Goal: Task Accomplishment & Management: Use online tool/utility

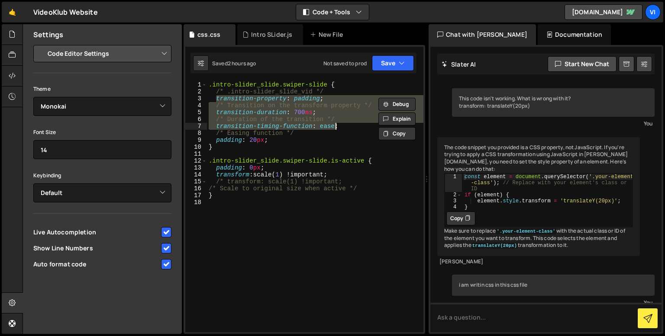
select select "editor"
select select "ace/theme/monokai"
click at [247, 217] on div ".intro-slider_slide.swiper-slide { /* .intro-slider_slide_vid */ transition-pro…" at bounding box center [315, 213] width 217 height 265
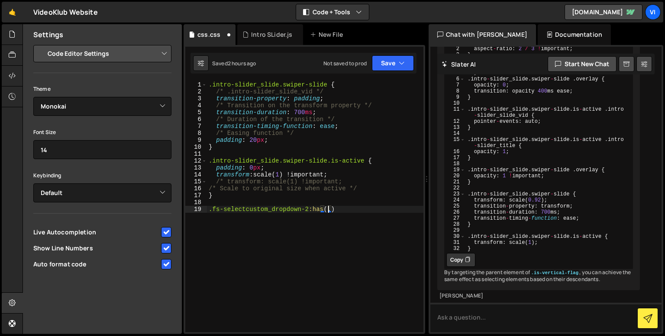
scroll to position [0, 8]
paste textarea "select-field"
paste textarea "fs-selectcustom_dropdown-toggle"
type textarea ".fs-selectcustom_dropdown-2:has(.select-field.is-list-active) .fs-selectcustom_…"
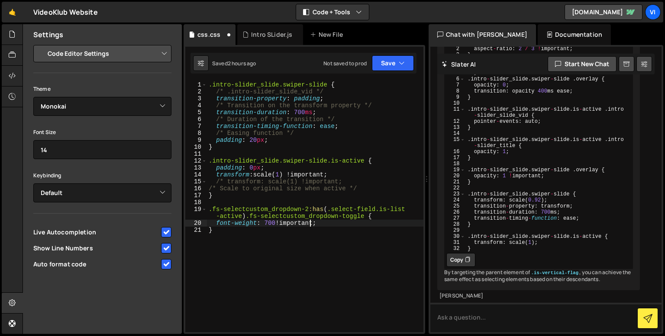
scroll to position [0, 4]
type textarea "font-weight: 700 !important;"
click at [330, 243] on div ".intro-slider_slide.swiper-slide { /* .intro-slider_slide_vid */ transition-pro…" at bounding box center [315, 213] width 217 height 265
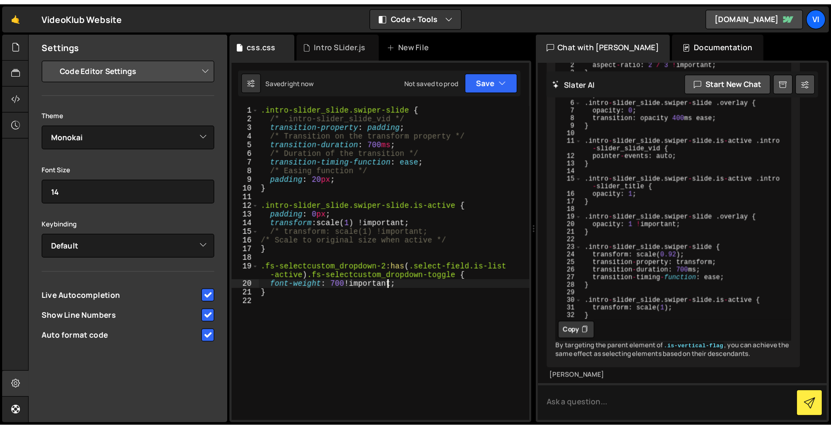
scroll to position [0, 0]
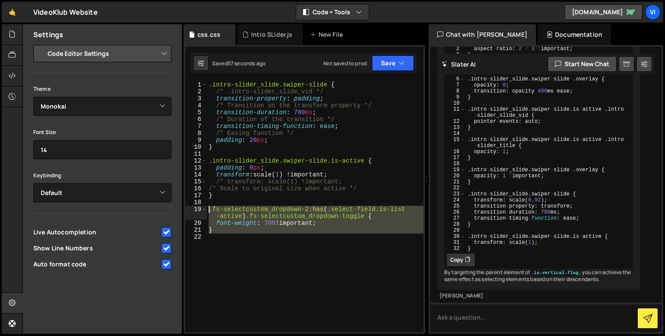
drag, startPoint x: 226, startPoint y: 241, endPoint x: 210, endPoint y: 210, distance: 34.7
click at [210, 210] on div ".intro-slider_slide.swiper-slide { /* .intro-slider_slide_vid */ transition-pro…" at bounding box center [315, 213] width 217 height 265
type textarea ".fs-selectcustom_dropdown-2:has(.select-field.is-list-active) .fs-selectcustom_…"
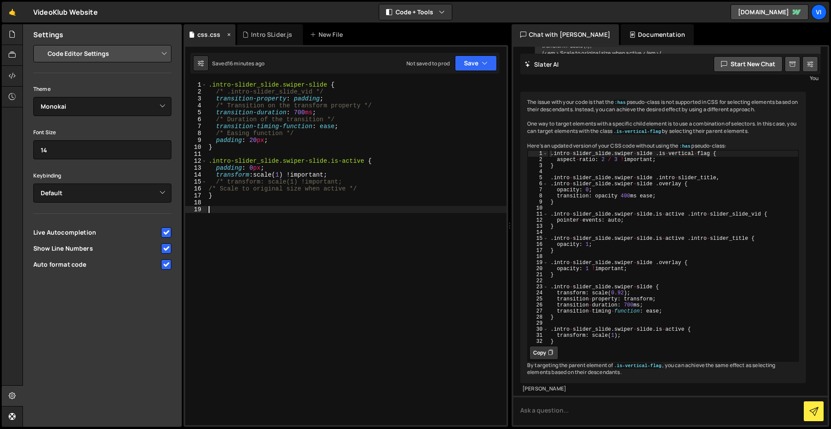
scroll to position [2209, 0]
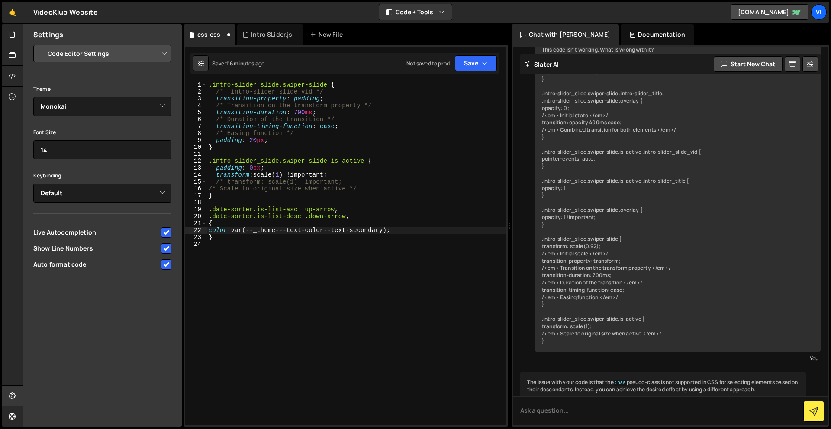
type textarea "color: var(--_theme---text-color--text-secondary);"
click at [280, 250] on div ".intro-slider_slide.swiper-slide { /* .intro-slider_slide_vid */ transition-pro…" at bounding box center [357, 260] width 300 height 358
click at [313, 224] on div ".intro-slider_slide.swiper-slide { /* .intro-slider_slide_vid */ transition-pro…" at bounding box center [357, 260] width 300 height 358
type textarea "}"
drag, startPoint x: 288, startPoint y: 239, endPoint x: 251, endPoint y: 237, distance: 37.3
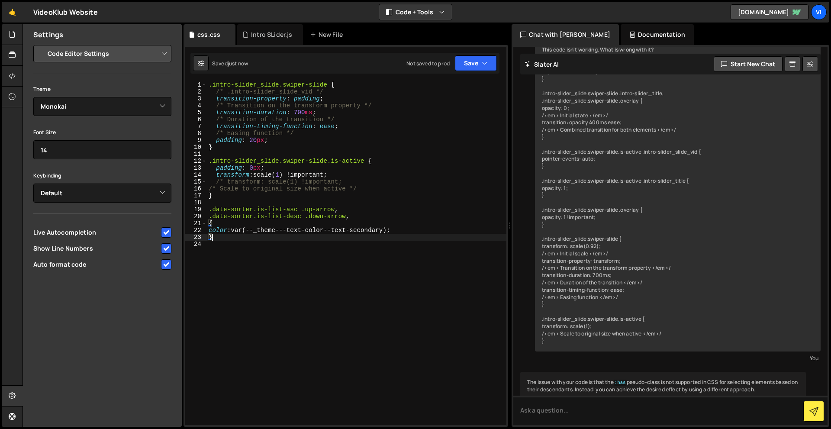
click at [251, 237] on div ".intro-slider_slide.swiper-slide { /* .intro-slider_slide_vid */ transition-pro…" at bounding box center [357, 260] width 300 height 358
click at [306, 201] on div ".intro-slider_slide.swiper-slide { /* .intro-slider_slide_vid */ transition-pro…" at bounding box center [357, 260] width 300 height 358
paste textarea "date-sorter text-align-center span-1 is-list-asc"
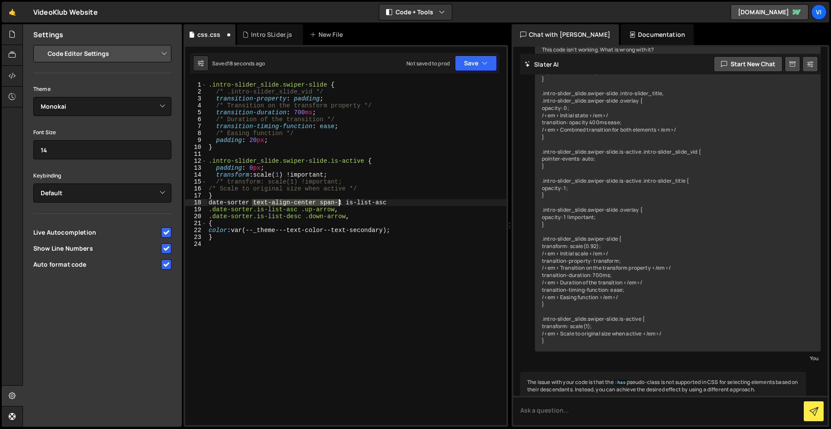
drag, startPoint x: 252, startPoint y: 202, endPoint x: 340, endPoint y: 202, distance: 87.5
click at [340, 202] on div ".intro-slider_slide.swiper-slide { /* .intro-slider_slide_vid */ transition-pro…" at bounding box center [357, 260] width 300 height 358
click at [255, 208] on div ".intro-slider_slide.swiper-slide { /* .intro-slider_slide_vid */ transition-pro…" at bounding box center [357, 260] width 300 height 358
paste textarea "text-align-center span-1"
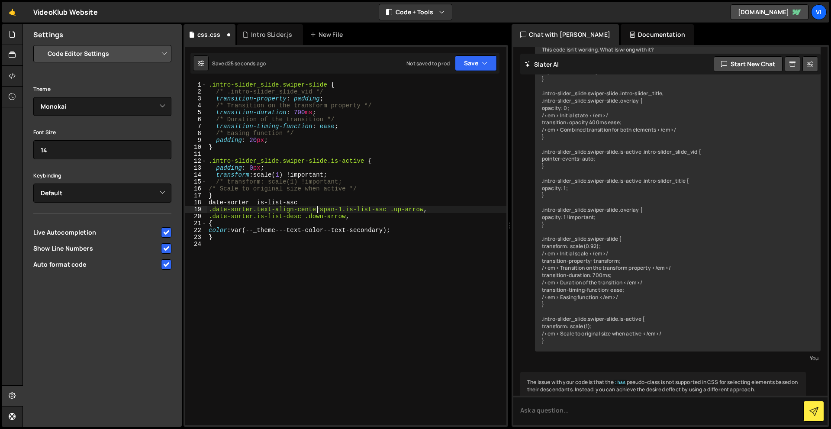
type textarea ".date-sorter.text-align-center.span-1.is-list-asc .up-arrow,"
click at [267, 256] on div ".intro-slider_slide.swiper-slide { /* .intro-slider_slide_vid */ transition-pro…" at bounding box center [357, 260] width 300 height 358
click at [257, 205] on div ".intro-slider_slide.swiper-slide { /* .intro-slider_slide_vid */ transition-pro…" at bounding box center [357, 260] width 300 height 358
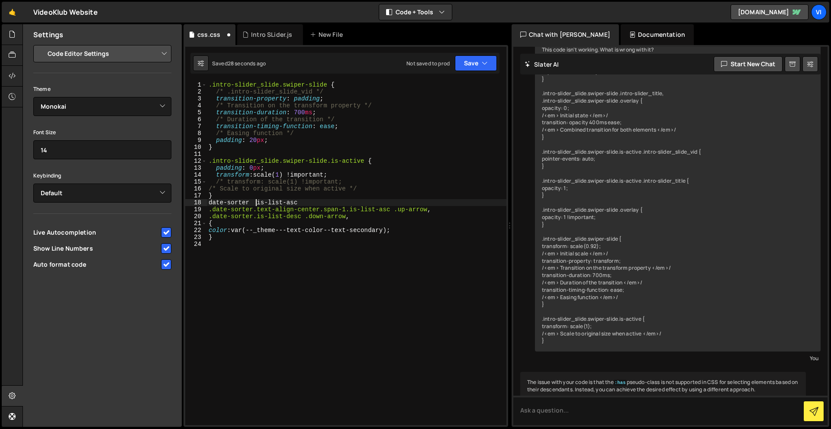
click at [257, 205] on div ".intro-slider_slide.swiper-slide { /* .intro-slider_slide_vid */ transition-pro…" at bounding box center [357, 260] width 300 height 358
type textarea ".date-sorter.text-align-center.span-1.is-list-asc .up-arrow,"
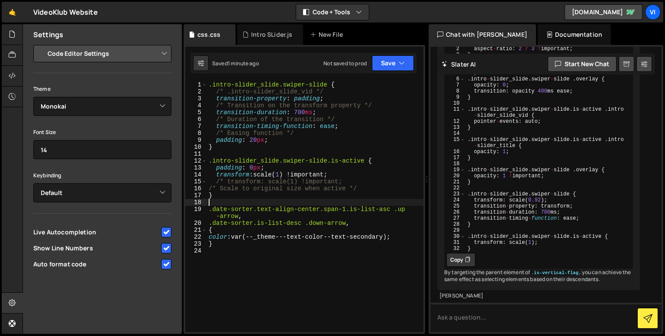
scroll to position [682, 0]
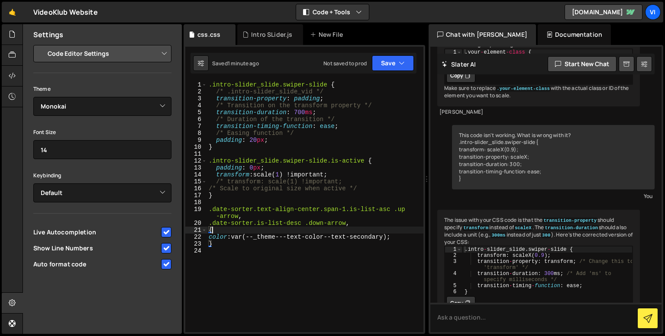
click at [290, 232] on div ".intro-slider_slide.swiper-slide { /* .intro-slider_slide_vid */ transition-pro…" at bounding box center [315, 212] width 217 height 262
type textarea "{"
click at [265, 252] on div ".intro-slider_slide.swiper-slide { /* .intro-slider_slide_vid */ transition-pro…" at bounding box center [315, 212] width 217 height 262
click at [388, 239] on div ".intro-slider_slide.swiper-slide { /* .intro-slider_slide_vid */ transition-pro…" at bounding box center [315, 212] width 217 height 262
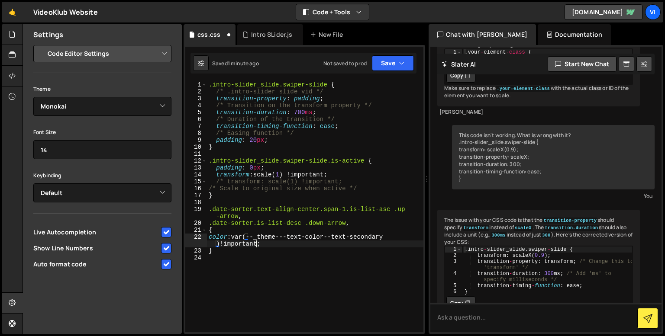
scroll to position [0, 12]
type textarea "color: var(--_theme---text-color--text-secondary) !important;"
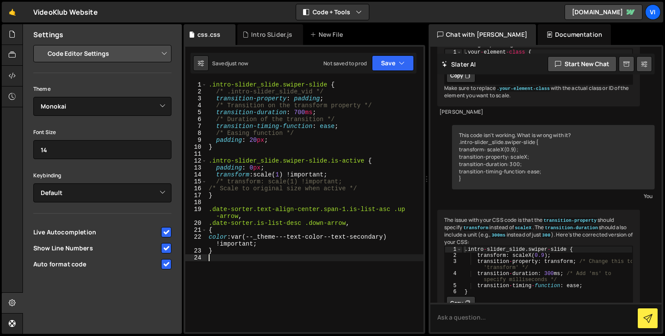
click at [290, 277] on div ".intro-slider_slide.swiper-slide { /* .intro-slider_slide_vid */ transition-pro…" at bounding box center [315, 213] width 217 height 265
click at [384, 208] on div ".intro-slider_slide.swiper-slide { /* .intro-slider_slide_vid */ transition-pro…" at bounding box center [315, 213] width 217 height 265
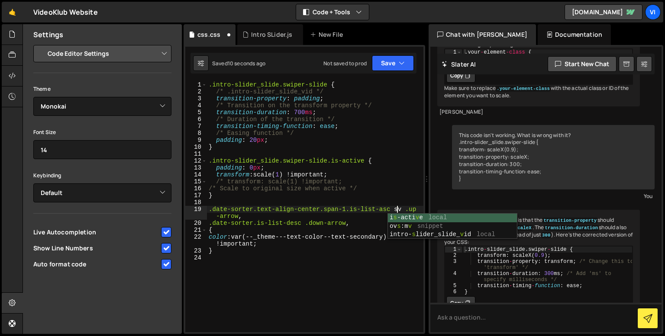
scroll to position [0, 13]
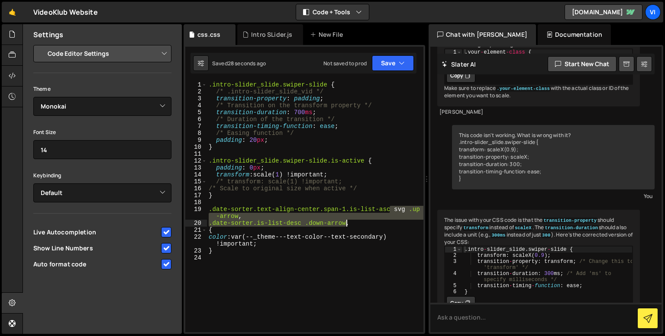
drag, startPoint x: 389, startPoint y: 209, endPoint x: 376, endPoint y: 223, distance: 18.7
click at [376, 223] on div ".intro-slider_slide.swiper-slide { /* .intro-slider_slide_vid */ transition-pro…" at bounding box center [315, 213] width 217 height 265
type textarea ".date-sorter.text-align-center.span-1.is-list-asc"
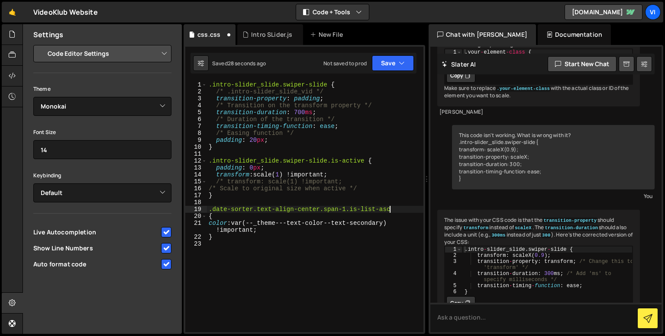
scroll to position [0, 12]
click at [360, 260] on div ".intro-slider_slide.swiper-slide { /* .intro-slider_slide_vid */ transition-pro…" at bounding box center [315, 213] width 217 height 265
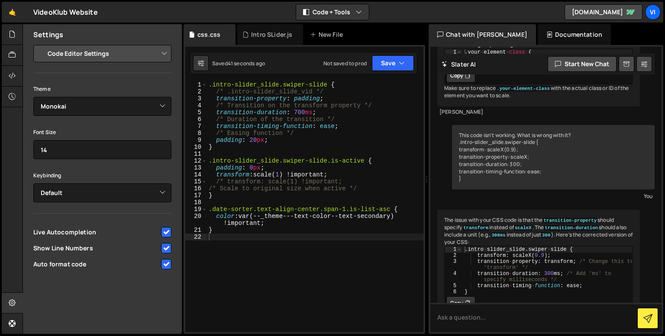
click at [386, 211] on div ".intro-slider_slide.swiper-slide { /* .intro-slider_slide_vid */ transition-pro…" at bounding box center [315, 213] width 217 height 265
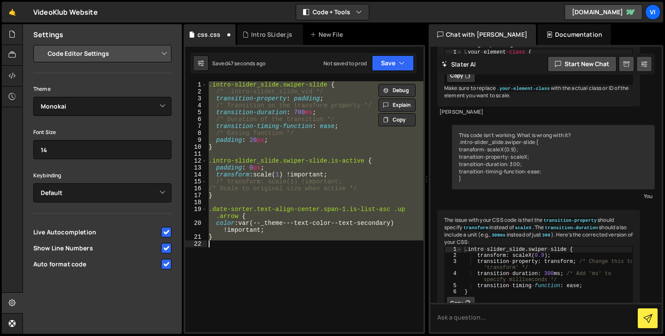
type textarea "}"
click at [271, 247] on div ".intro-slider_slide.swiper-slide { /* .intro-slider_slide_vid */ transition-pro…" at bounding box center [315, 206] width 217 height 251
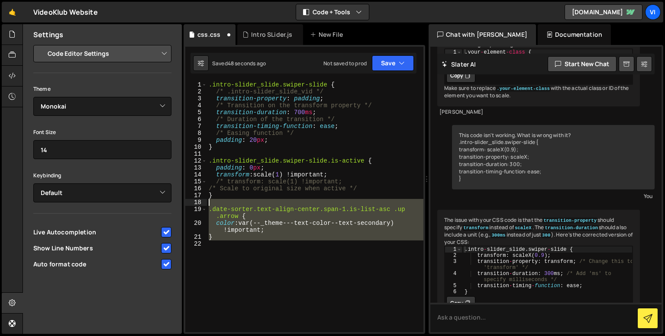
drag, startPoint x: 242, startPoint y: 246, endPoint x: 211, endPoint y: 206, distance: 50.3
click at [211, 206] on div ".intro-slider_slide.swiper-slide { /* .intro-slider_slide_vid */ transition-pro…" at bounding box center [315, 213] width 217 height 265
type textarea ".date-sorter.text-align-center.span-1.is-list-asc .up.arrow {"
click at [453, 317] on textarea at bounding box center [545, 317] width 231 height 29
paste textarea ".date-sorter.text-align-center.span-1.is-list-asc .up.arrow { color: var(--_the…"
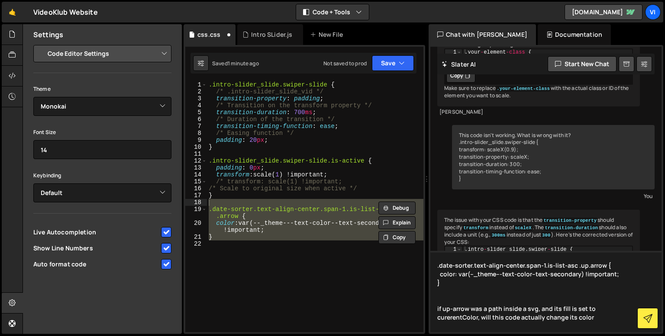
type textarea ".date-sorter.text-align-center.span-1.is-list-asc .up.arrow { color: var(--_the…"
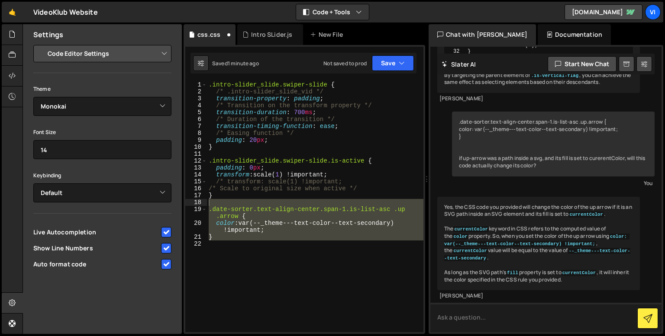
scroll to position [3427, 0]
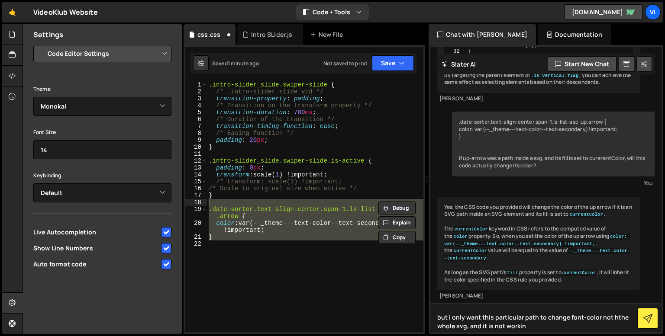
type textarea "but i only want this particular path to change font-color not hthe whole svg, a…"
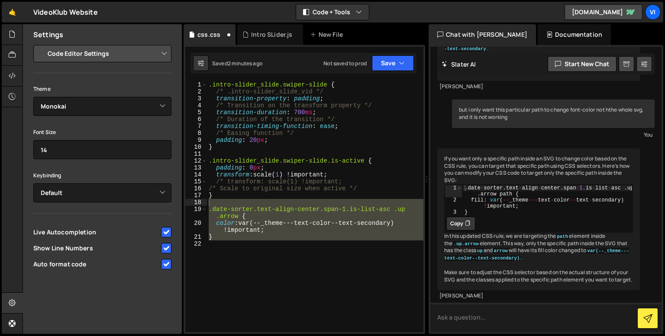
scroll to position [3666, 0]
click at [345, 215] on div ".intro-slider_slide.swiper-slide { /* .intro-slider_slide_vid */ transition-pro…" at bounding box center [315, 213] width 217 height 265
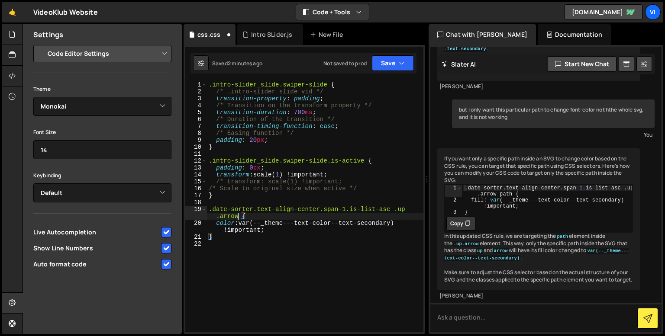
click at [239, 214] on div ".intro-slider_slide.swiper-slide { /* .intro-slider_slide_vid */ transition-pro…" at bounding box center [315, 213] width 217 height 265
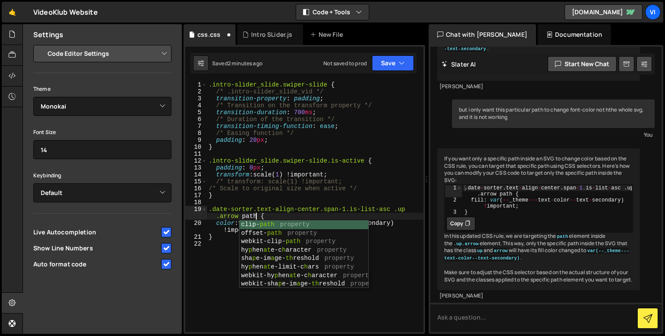
scroll to position [0, 16]
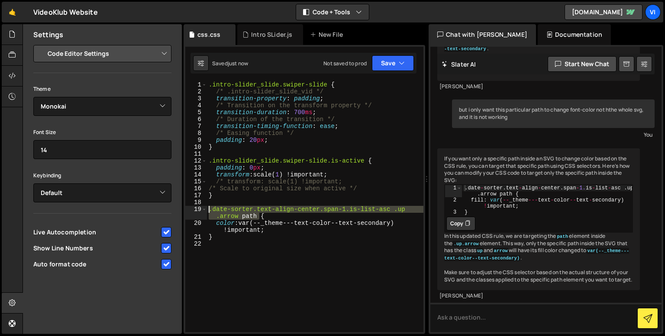
drag, startPoint x: 258, startPoint y: 214, endPoint x: 209, endPoint y: 210, distance: 48.7
click at [209, 210] on div ".intro-slider_slide.swiper-slide { /* .intro-slider_slide_vid */ transition-pro…" at bounding box center [315, 213] width 217 height 265
click at [258, 216] on div ".intro-slider_slide.swiper-slide { /* .intro-slider_slide_vid */ transition-pro…" at bounding box center [315, 206] width 217 height 251
paste textarea ".date-sorter.text-align-center.span-1.is-list-asc .up.arrow path"
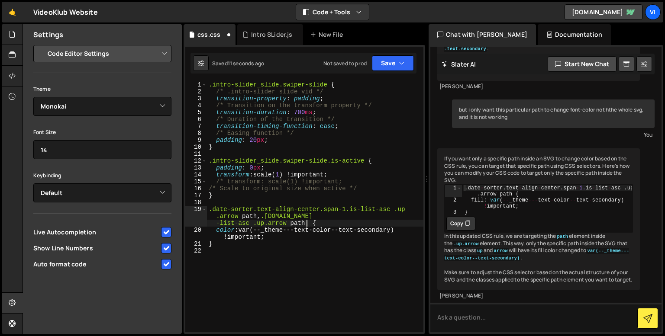
click at [246, 224] on div ".intro-slider_slide.swiper-slide { /* .intro-slider_slide_vid */ transition-pro…" at bounding box center [315, 213] width 217 height 265
click at [264, 224] on div ".intro-slider_slide.swiper-slide { /* .intro-slider_slide_vid */ transition-pro…" at bounding box center [315, 213] width 217 height 265
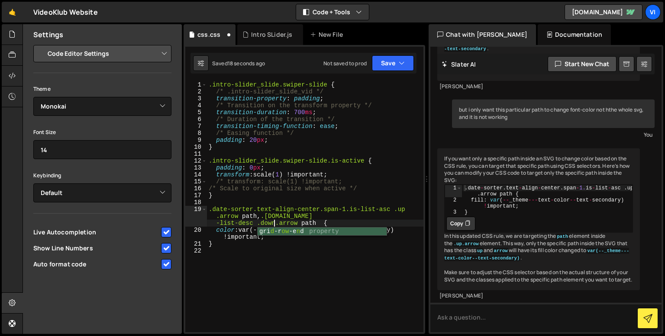
scroll to position [0, 31]
click at [217, 217] on div ".intro-slider_slide.swiper-slide { /* .intro-slider_slide_vid */ transition-pro…" at bounding box center [315, 213] width 217 height 265
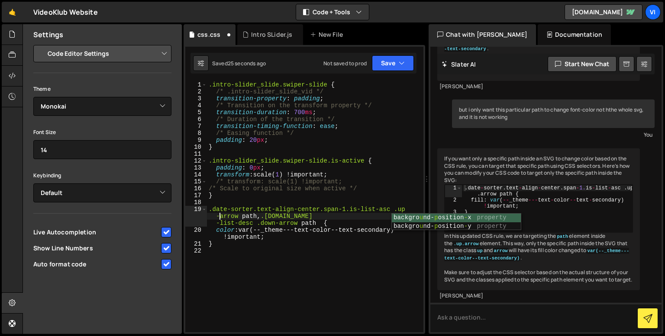
scroll to position [0, 14]
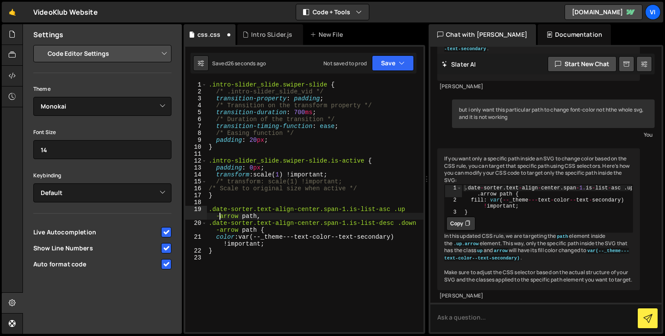
type textarea ".date-sorter.text-align-center.span-1.is-list-asc .up-arrow path,"
click at [258, 284] on div ".intro-slider_slide.swiper-slide { /* .intro-slider_slide_vid */ transition-pro…" at bounding box center [315, 213] width 217 height 265
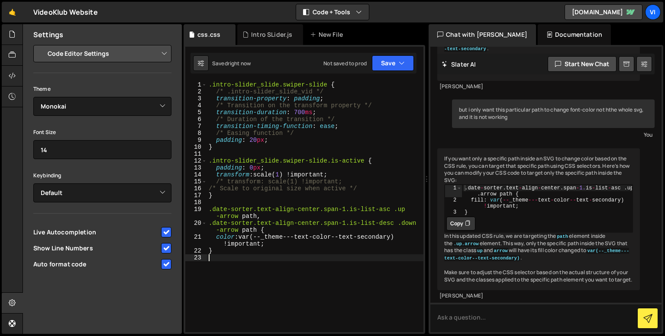
scroll to position [0, 0]
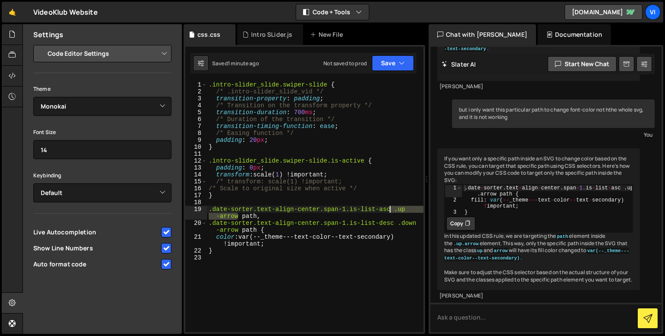
drag, startPoint x: 238, startPoint y: 217, endPoint x: 390, endPoint y: 212, distance: 152.1
click at [390, 212] on div ".intro-slider_slide.swiper-slide { /* .intro-slider_slide_vid */ transition-pro…" at bounding box center [315, 213] width 217 height 265
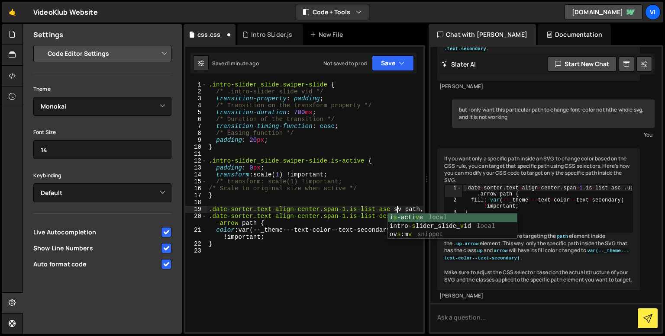
type textarea ".date-sorter.text-align-center.span-1.is-list-asc svg path,"
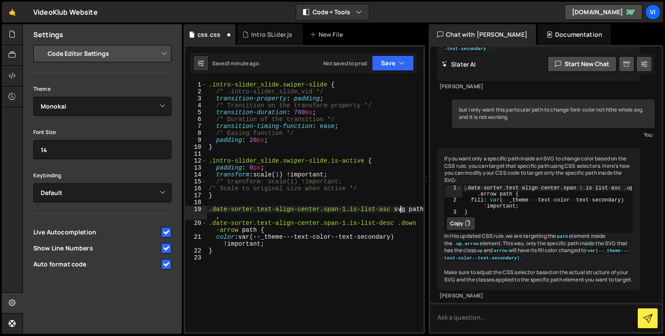
click at [355, 265] on div ".intro-slider_slide.swiper-slide { /* .intro-slider_slide_vid */ transition-pro…" at bounding box center [315, 213] width 217 height 265
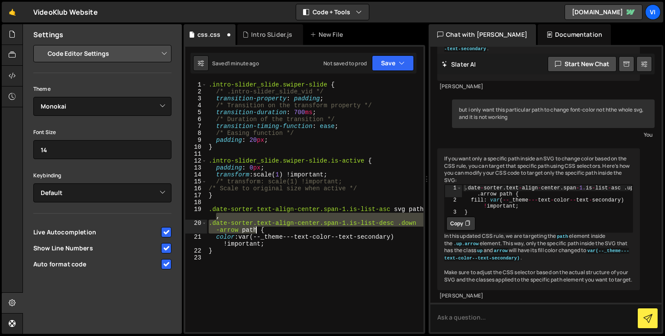
drag, startPoint x: 216, startPoint y: 219, endPoint x: 257, endPoint y: 230, distance: 42.9
click at [257, 230] on div ".intro-slider_slide.swiper-slide { /* .intro-slider_slide_vid */ transition-pro…" at bounding box center [315, 213] width 217 height 265
type textarea ".date-sorter.text-align-center.span-1.is-list-asc svg path {"
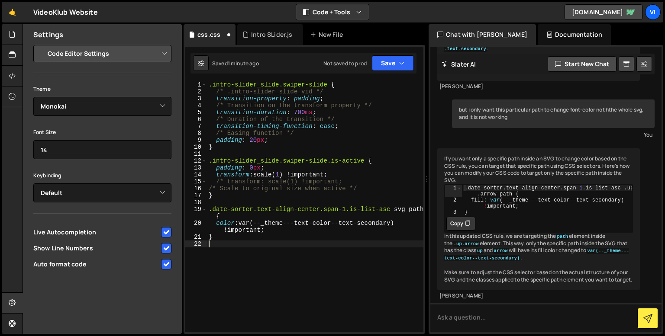
click at [225, 266] on div ".intro-slider_slide.swiper-slide { /* .intro-slider_slide_vid */ transition-pro…" at bounding box center [315, 213] width 217 height 265
paste textarea ".date-sorter.text-align-center.span-1.is-list-desc .down-arrow path"
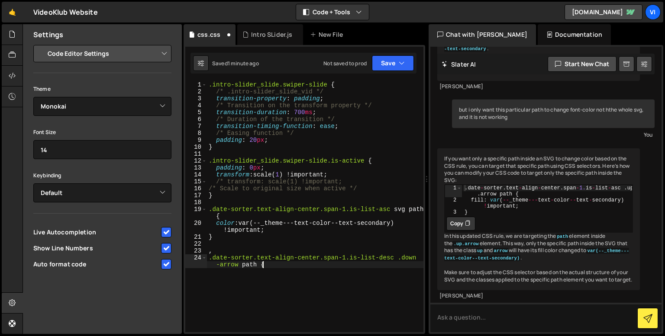
scroll to position [0, 17]
type textarea ","
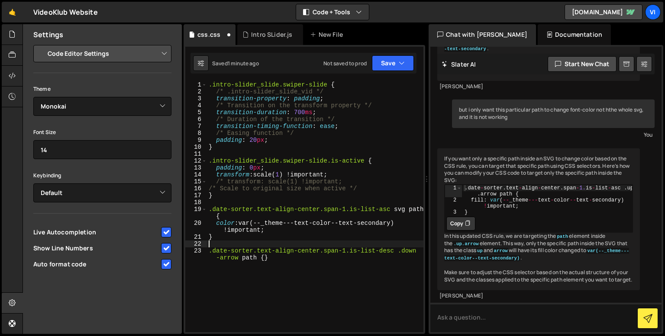
type textarea "}"
click at [507, 318] on textarea at bounding box center [545, 317] width 231 height 29
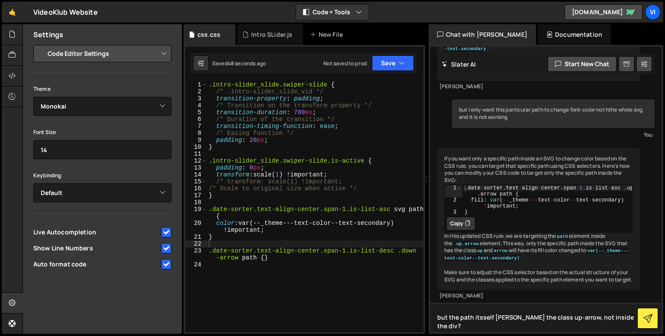
type textarea "but the path itsself [PERSON_NAME] the class up-arrow, not inside the div"
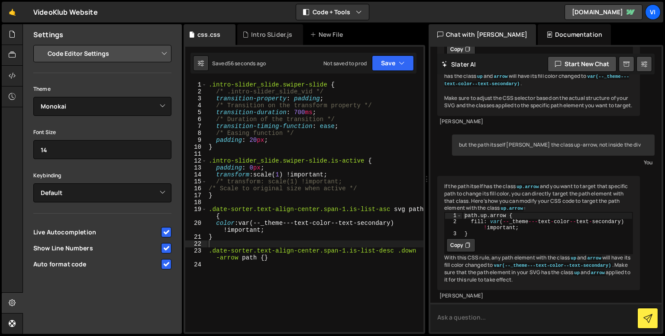
scroll to position [3863, 0]
type textarea "class is .up-arrow"
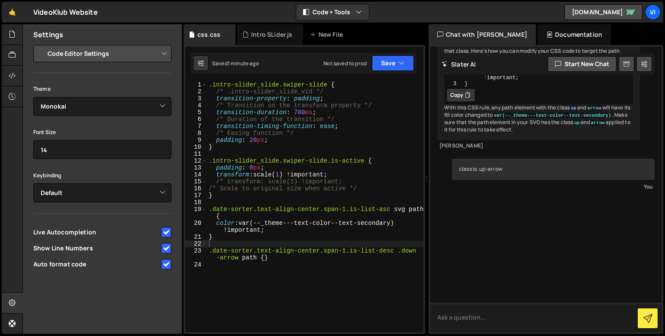
scroll to position [4044, 0]
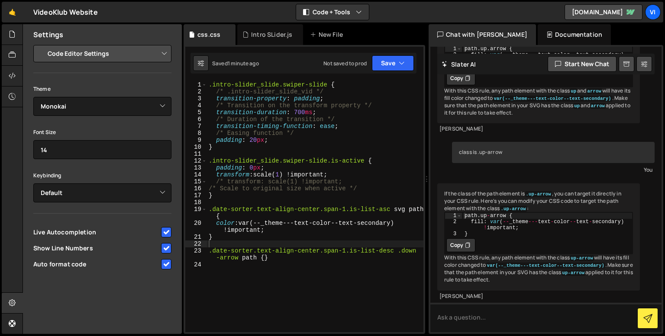
click at [418, 210] on div ".intro-slider_slide.swiper-slide { /* .intro-slider_slide_vid */ transition-pro…" at bounding box center [315, 213] width 217 height 265
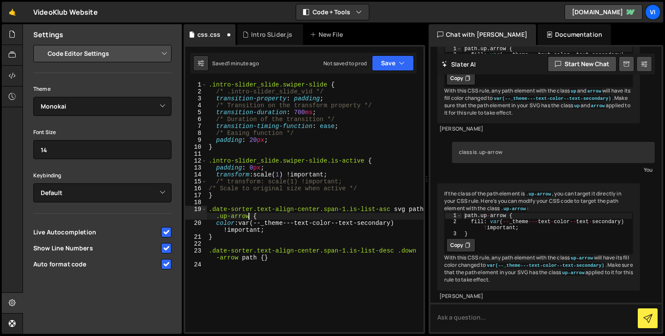
scroll to position [0, 16]
click at [249, 218] on div ".intro-slider_slide.swiper-slide { /* .intro-slider_slide_vid */ transition-pro…" at bounding box center [315, 213] width 217 height 265
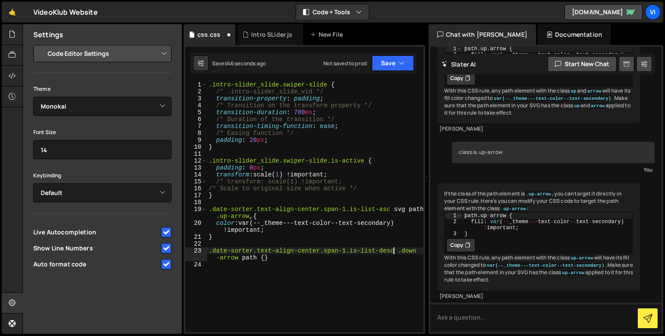
click at [392, 252] on div ".intro-slider_slide.swiper-slide { /* .intro-slider_slide_vid */ transition-pro…" at bounding box center [315, 213] width 217 height 265
click at [279, 260] on div ".intro-slider_slide.swiper-slide { /* .intro-slider_slide_vid */ transition-pro…" at bounding box center [315, 213] width 217 height 265
drag, startPoint x: 286, startPoint y: 260, endPoint x: 271, endPoint y: 260, distance: 14.7
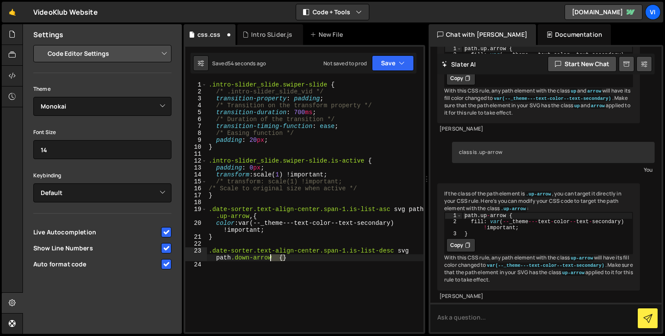
click at [271, 260] on div ".intro-slider_slide.swiper-slide { /* .intro-slider_slide_vid */ transition-pro…" at bounding box center [315, 213] width 217 height 265
type textarea ".date-sorter.text-align-center.span-1.is-list-desc svg path.down-arrow"
drag, startPoint x: 274, startPoint y: 261, endPoint x: 209, endPoint y: 253, distance: 65.0
click at [209, 253] on div ".intro-slider_slide.swiper-slide { /* .intro-slider_slide_vid */ transition-pro…" at bounding box center [315, 213] width 217 height 265
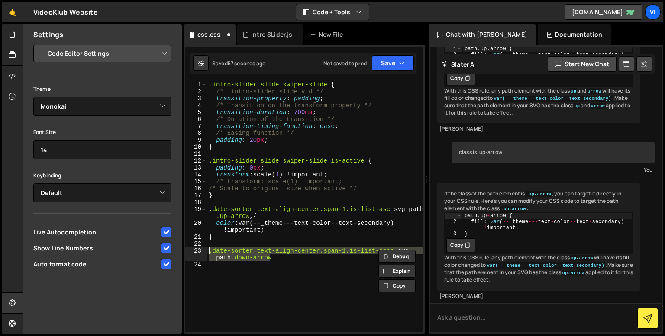
scroll to position [0, 0]
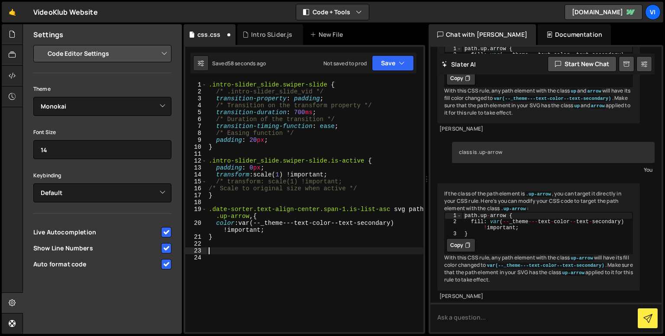
click at [253, 217] on div ".intro-slider_slide.swiper-slide { /* .intro-slider_slide_vid */ transition-pro…" at bounding box center [315, 213] width 217 height 265
paste textarea ".date-sorter.text-align-center.span-1.is-list-desc svg path.down-arrow"
type textarea ".date-sorter.text-align-center.span-1.is-list-asc svg path.up-arrow, .date-sort…"
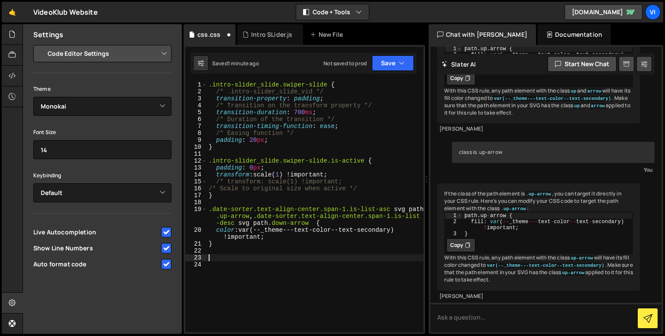
click at [278, 260] on div ".intro-slider_slide.swiper-slide { /* .intro-slider_slide_vid */ transition-pro…" at bounding box center [315, 213] width 217 height 265
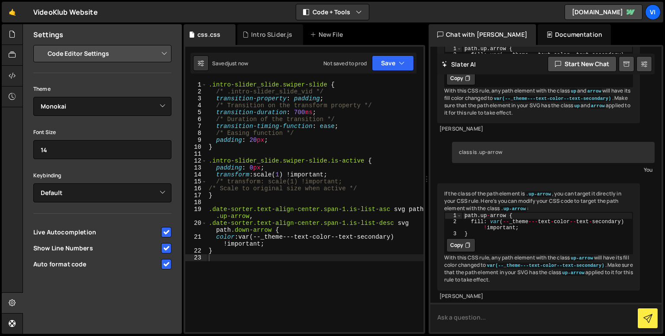
click at [501, 309] on textarea at bounding box center [545, 317] width 231 height 29
type textarea "can we change stroke of the path also? in css?"
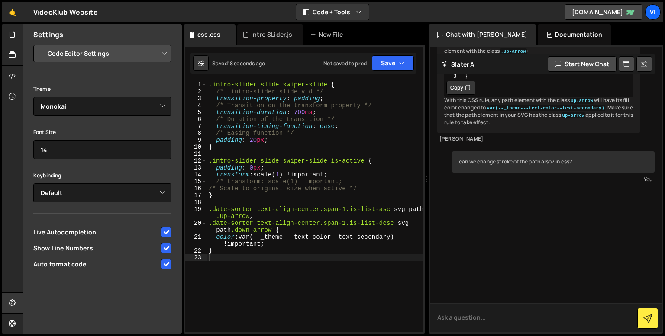
scroll to position [4241, 0]
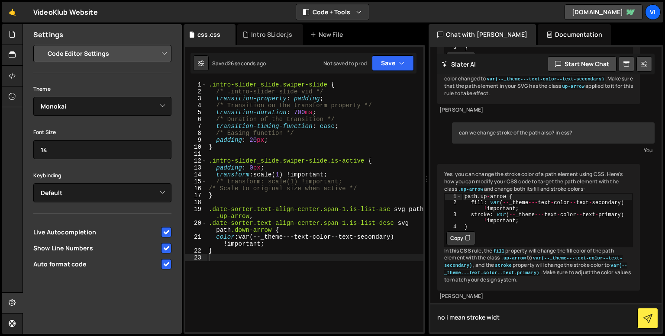
type textarea "no i mean stroke width"
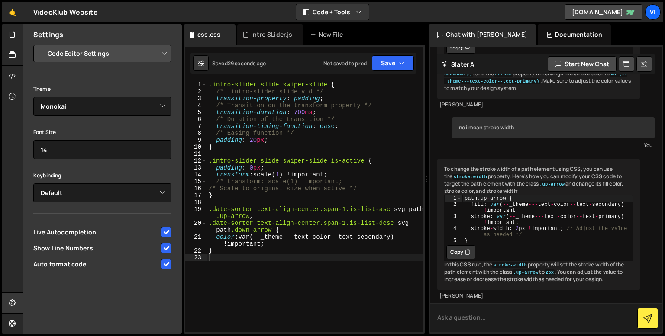
scroll to position [4437, 0]
type textarea "stroke-width: 2px !important; /* Adjust the value as needed */"
drag, startPoint x: 470, startPoint y: 255, endPoint x: 524, endPoint y: 252, distance: 53.4
click at [524, 252] on div "path . up - arrow { fill : var ( -- _theme --- text - color -- text - secondary…" at bounding box center [548, 225] width 170 height 61
click at [269, 251] on div ".intro-slider_slide.swiper-slide { /* .intro-slider_slide_vid */ transition-pro…" at bounding box center [315, 213] width 217 height 265
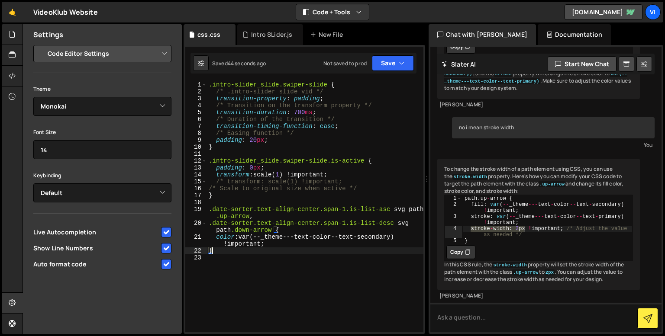
click at [272, 246] on div ".intro-slider_slide.swiper-slide { /* .intro-slider_slide_vid */ transition-pro…" at bounding box center [315, 213] width 217 height 265
type textarea "color: var(--_theme---text-color--text-secondary) !important;"
paste textarea "stroke-width: 2px"
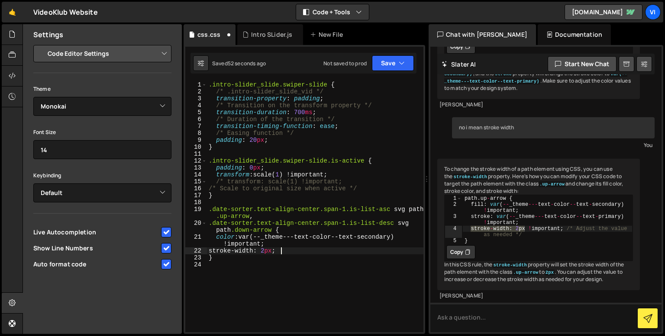
click at [269, 245] on div ".intro-slider_slide.swiper-slide { /* .intro-slider_slide_vid */ transition-pro…" at bounding box center [315, 213] width 217 height 265
type textarea "color: var(--_theme---text-color--text-secondary) !important;"
click at [268, 268] on div ".intro-slider_slide.swiper-slide { /* .intro-slider_slide_vid */ transition-pro…" at bounding box center [315, 213] width 217 height 265
click at [251, 252] on div ".intro-slider_slide.swiper-slide { /* .intro-slider_slide_vid */ transition-pro…" at bounding box center [315, 213] width 217 height 265
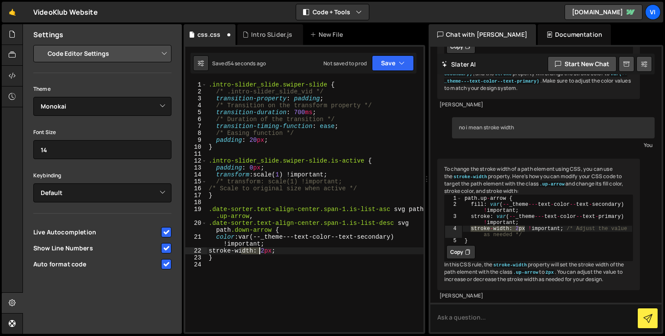
click at [251, 252] on div ".intro-slider_slide.swiper-slide { /* .intro-slider_slide_vid */ transition-pro…" at bounding box center [315, 213] width 217 height 265
click at [265, 242] on div ".intro-slider_slide.swiper-slide { /* .intro-slider_slide_vid */ transition-pro…" at bounding box center [315, 213] width 217 height 265
type textarea "color: var(--_theme---text-color--text-secondary) !important;"
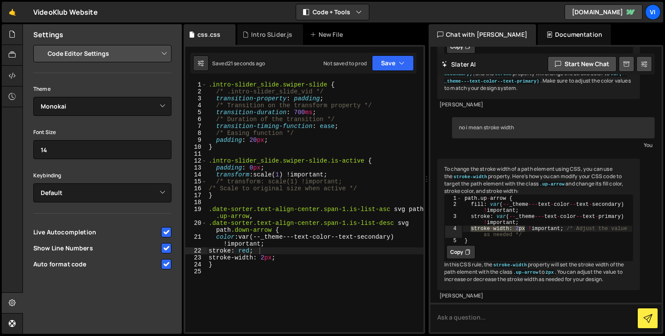
click at [251, 252] on div ".intro-slider_slide.swiper-slide { /* .intro-slider_slide_vid */ transition-pro…" at bounding box center [315, 213] width 217 height 265
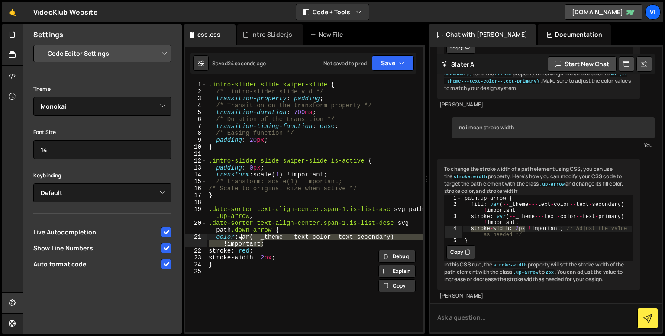
drag, startPoint x: 265, startPoint y: 244, endPoint x: 241, endPoint y: 239, distance: 24.4
click at [241, 239] on div ".intro-slider_slide.swiper-slide { /* .intro-slider_slide_vid */ transition-pro…" at bounding box center [315, 213] width 217 height 265
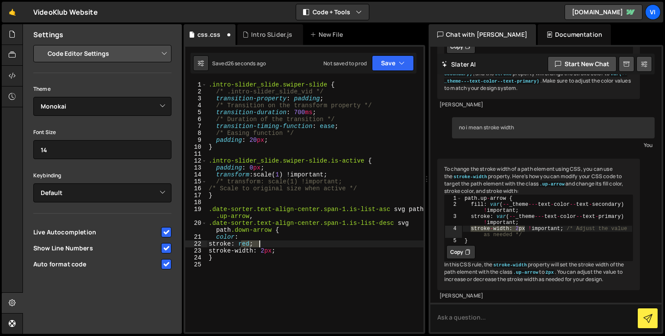
drag, startPoint x: 243, startPoint y: 242, endPoint x: 259, endPoint y: 243, distance: 16.5
click at [259, 243] on div ".intro-slider_slide.swiper-slide { /* .intro-slider_slide_vid */ transition-pro…" at bounding box center [315, 213] width 217 height 265
paste textarea "var(--_theme---text-color--text-secondary) !important"
click at [241, 247] on div ".intro-slider_slide.swiper-slide { /* .intro-slider_slide_vid */ transition-pro…" at bounding box center [315, 213] width 217 height 265
click at [241, 238] on div ".intro-slider_slide.swiper-slide { /* .intro-slider_slide_vid */ transition-pro…" at bounding box center [315, 213] width 217 height 265
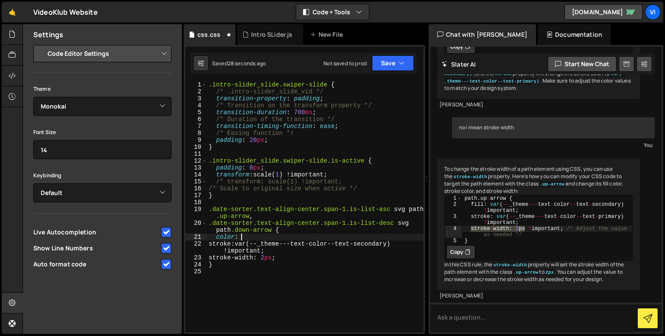
paste textarea "var(--_theme---text-color--text-secondary) !important;"
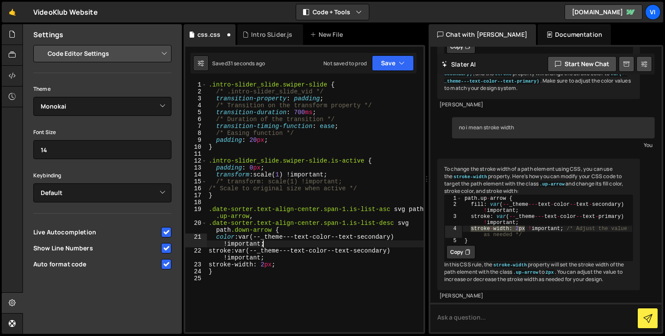
click at [270, 268] on div ".intro-slider_slide.swiper-slide { /* .intro-slider_slide_vid */ transition-pro…" at bounding box center [315, 213] width 217 height 265
click at [252, 146] on div ".intro-slider_slide.swiper-slide { /* .intro-slider_slide_vid */ transition-pro…" at bounding box center [315, 213] width 217 height 265
type textarea "}"
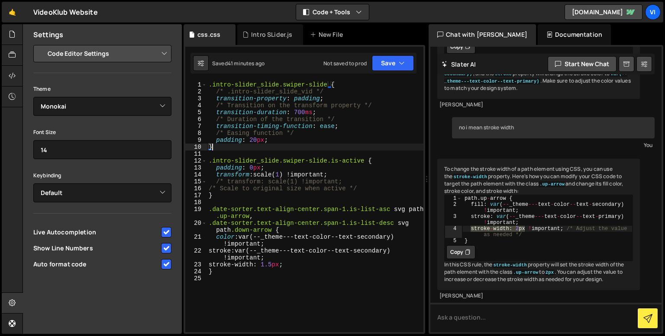
scroll to position [0, 0]
click at [270, 35] on div "Intro SLider.js" at bounding box center [271, 34] width 41 height 9
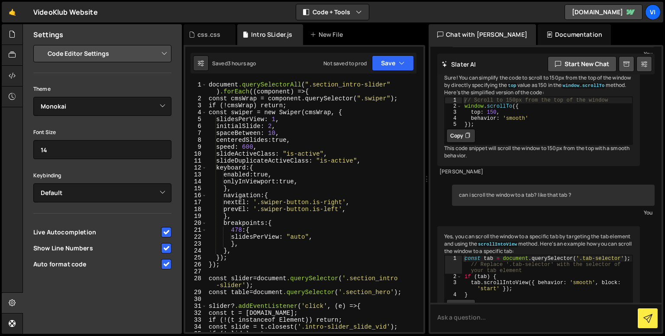
click at [301, 124] on div "document .querySelectorAll ( " .section_intro-slider " ) .forEach (( component …" at bounding box center [313, 217] width 213 height 272
click at [353, 115] on div "document .querySelectorAll ( " .section_intro-slider " ) .forEach (( component …" at bounding box center [313, 217] width 213 height 272
type textarea "const swiper = new Swiper(cmsWrap, {"
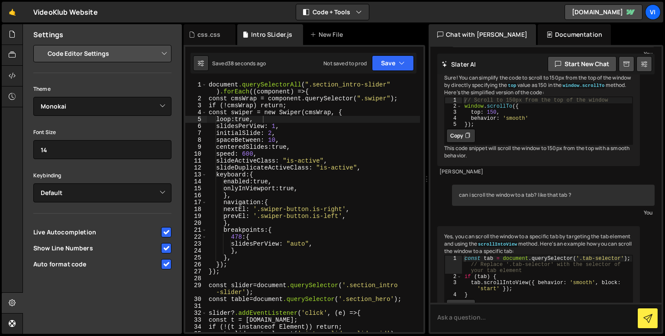
click at [269, 119] on div "document .querySelectorAll ( " .section_intro-slider " ) .forEach (( component …" at bounding box center [313, 217] width 213 height 272
click at [247, 123] on div "document .querySelectorAll ( " .section_intro-slider " ) .forEach (( component …" at bounding box center [313, 217] width 213 height 272
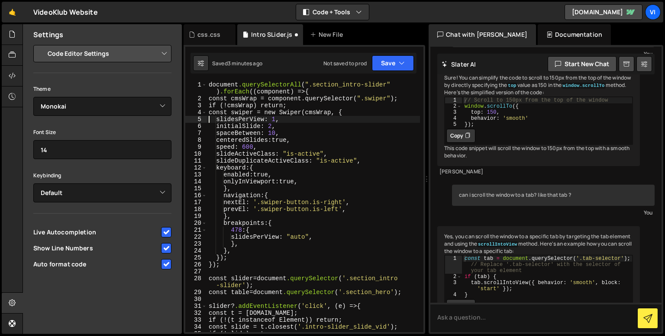
click at [316, 238] on div "document .querySelectorAll ( " .section_intro-slider " ) .forEach (( component …" at bounding box center [313, 217] width 213 height 272
type textarea "slidesPerView: "auto","
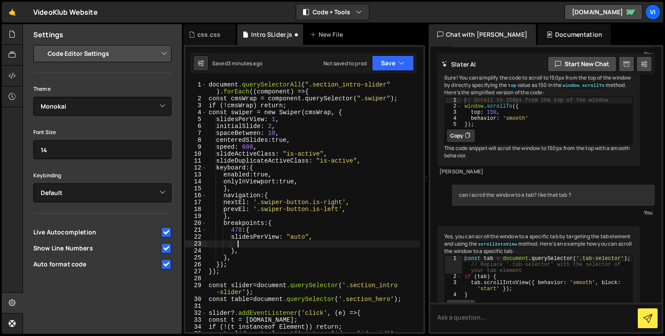
scroll to position [0, 1]
paste textarea
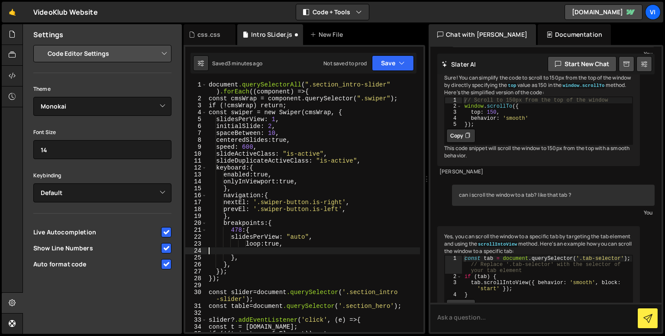
scroll to position [0, 0]
type textarea "*/"
click at [231, 129] on div "document .querySelectorAll ( " .section_intro-slider " ) .forEach (( component …" at bounding box center [313, 217] width 213 height 272
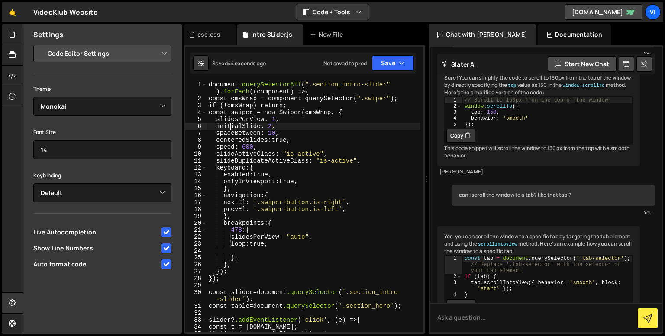
click at [231, 129] on div "document .querySelectorAll ( " .section_intro-slider " ) .forEach (( component …" at bounding box center [313, 217] width 213 height 272
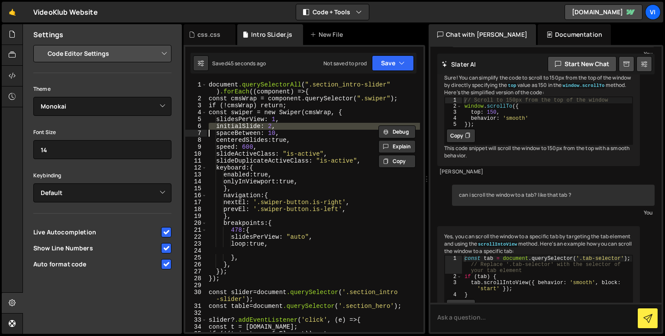
click at [231, 129] on div "document .querySelectorAll ( " .section_intro-slider " ) .forEach (( component …" at bounding box center [313, 217] width 213 height 272
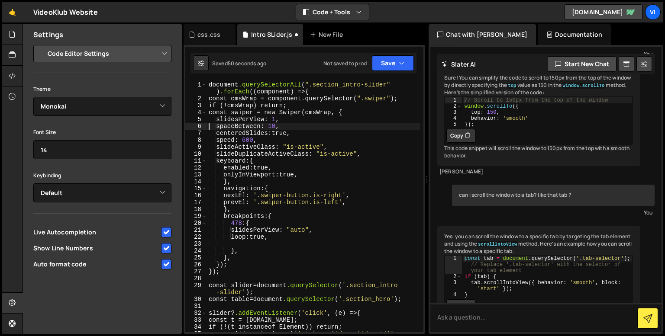
click at [295, 237] on div "document .querySelectorAll ( " .section_intro-slider " ) .forEach (( component …" at bounding box center [313, 217] width 213 height 272
type textarea "loop: true,"
paste textarea
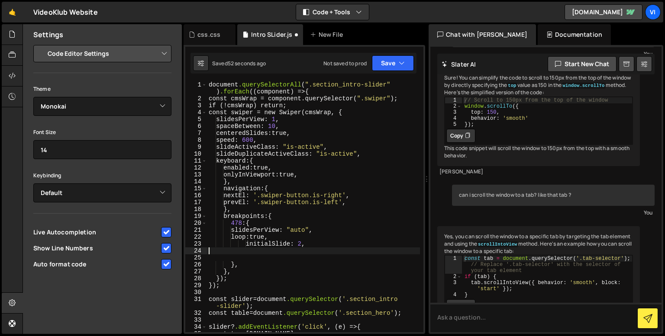
type textarea "initialSlide: 2,"
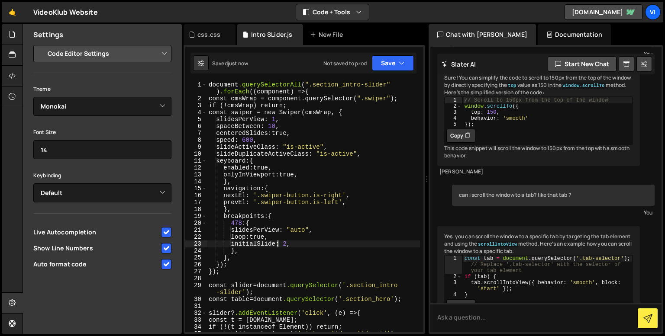
click at [276, 244] on div "document .querySelectorAll ( " .section_intro-slider " ) .forEach (( component …" at bounding box center [313, 217] width 213 height 272
type textarea "},"
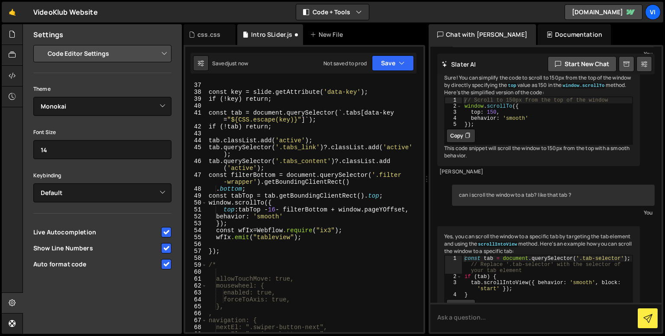
scroll to position [278, 0]
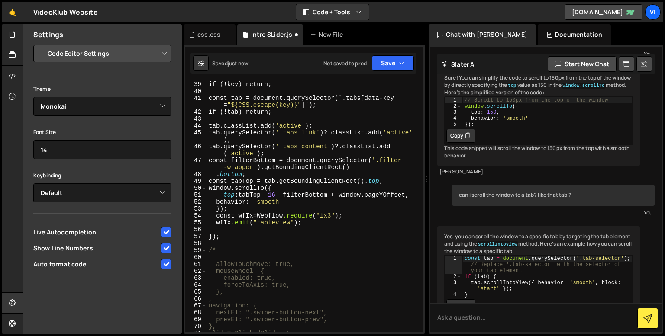
click at [270, 254] on div "if (!key) return ; const tab = document.querySelector(`.tabs[data-key = " ${CSS…" at bounding box center [313, 213] width 213 height 265
paste textarea
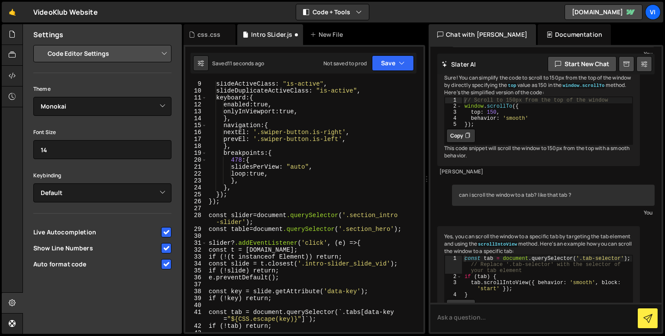
scroll to position [0, 0]
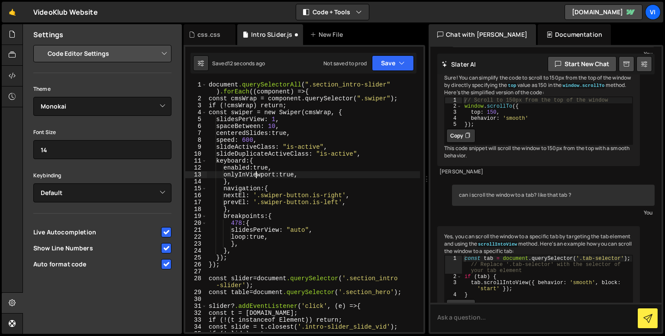
click at [254, 173] on div "document .querySelectorAll ( " .section_intro-slider " ) .forEach (( component …" at bounding box center [313, 217] width 213 height 272
click at [255, 137] on div "document .querySelectorAll ( " .section_intro-slider " ) .forEach (( component …" at bounding box center [313, 217] width 213 height 272
click at [274, 138] on div "document .querySelectorAll ( " .section_intro-slider " ) .forEach (( component …" at bounding box center [313, 217] width 213 height 272
type textarea "speed: 600,"
paste textarea "loopAddBlankSlides"
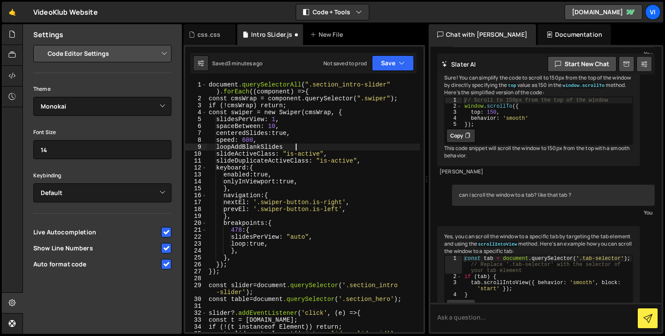
scroll to position [0, 0]
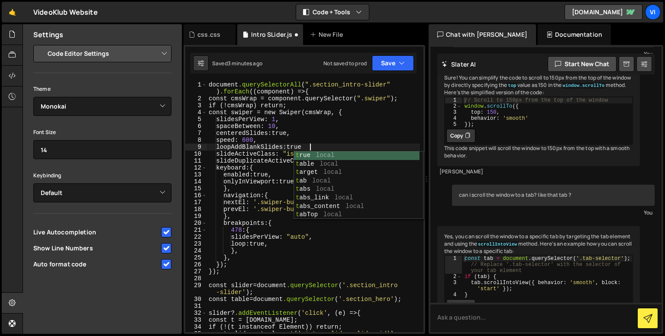
click at [286, 158] on div "document .querySelectorAll ( " .section_intro-slider " ) .forEach (( component …" at bounding box center [313, 217] width 213 height 272
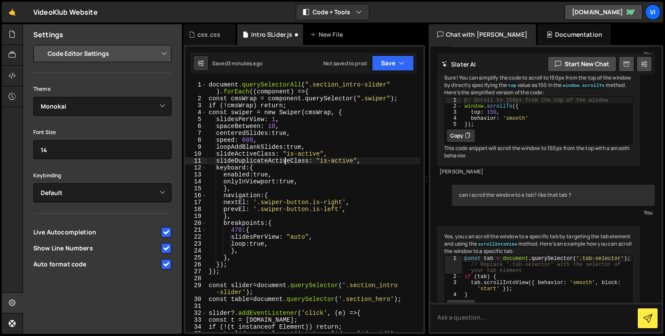
scroll to position [0, 7]
click at [328, 146] on div "document .querySelectorAll ( " .section_intro-slider " ) .forEach (( component …" at bounding box center [313, 217] width 213 height 272
type textarea "loopAddBlankSlides: true,"
paste textarea "loopAdditionalSlides"
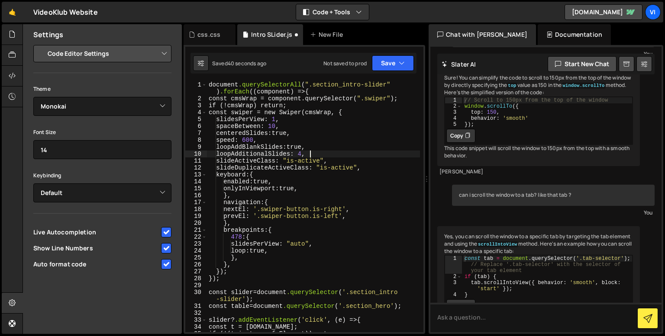
scroll to position [0, 6]
click at [278, 157] on div "document .querySelectorAll ( " .section_intro-slider " ) .forEach (( component …" at bounding box center [313, 217] width 213 height 272
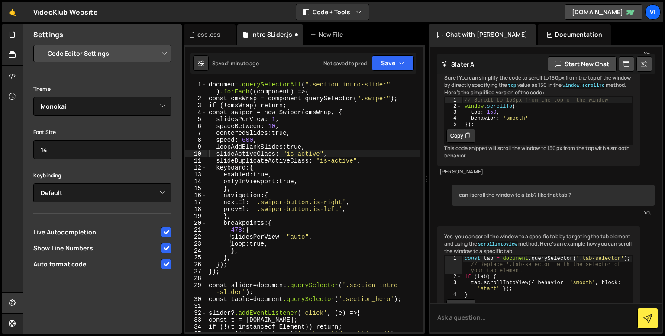
click at [295, 147] on div "document .querySelectorAll ( " .section_intro-slider " ) .forEach (( component …" at bounding box center [313, 217] width 213 height 272
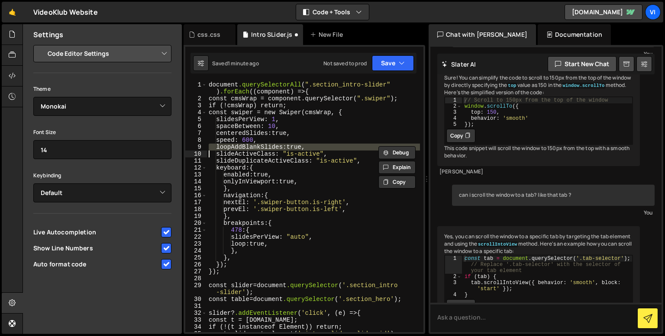
click at [295, 147] on div "document .querySelectorAll ( " .section_intro-slider " ) .forEach (( component …" at bounding box center [313, 217] width 213 height 272
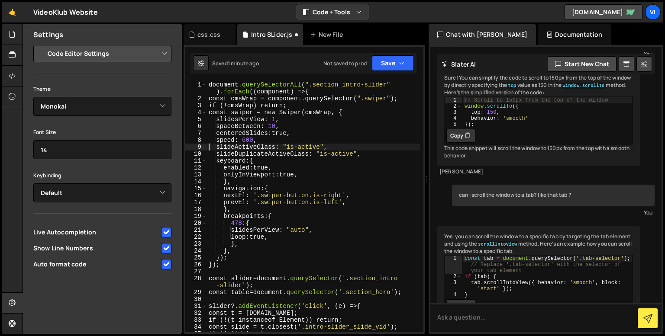
click at [288, 239] on div "document .querySelectorAll ( " .section_intro-slider " ) .forEach (( component …" at bounding box center [313, 217] width 213 height 272
type textarea "loop: true,"
paste textarea
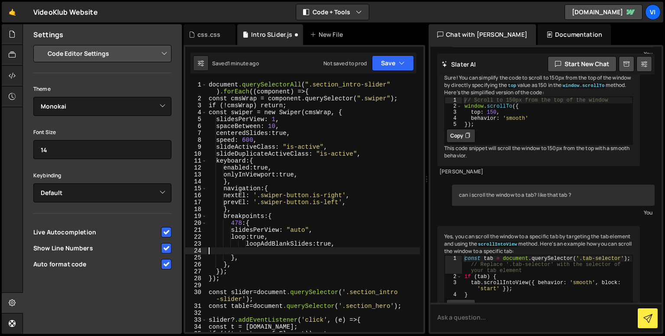
scroll to position [0, 0]
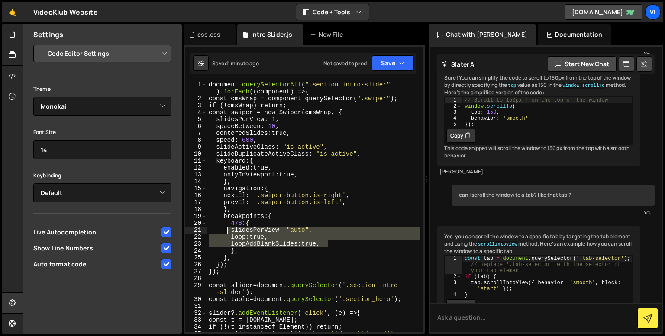
drag, startPoint x: 336, startPoint y: 246, endPoint x: 222, endPoint y: 233, distance: 115.4
click at [222, 233] on div "document .querySelectorAll ( " .section_intro-slider " ) .forEach (( component …" at bounding box center [313, 217] width 213 height 272
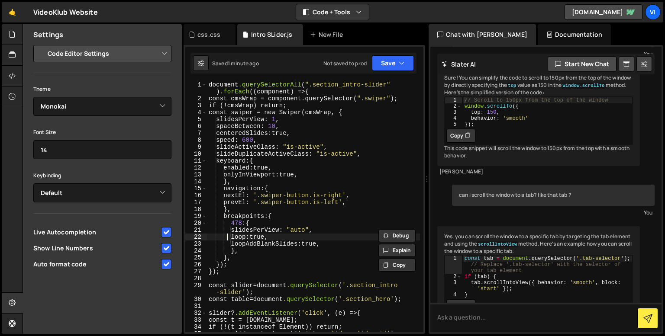
click at [227, 236] on div "document .querySelectorAll ( " .section_intro-slider " ) .forEach (( component …" at bounding box center [313, 217] width 213 height 272
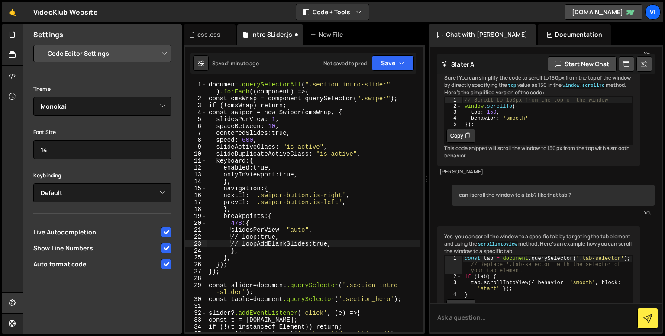
scroll to position [0, 3]
type textarea "// loopAddBlankSlides: true,"
click at [103, 198] on select "Default Vim Emacs Sublime VSCode" at bounding box center [102, 193] width 138 height 19
click at [97, 198] on select "Default Vim Emacs Sublime VSCode" at bounding box center [102, 193] width 138 height 19
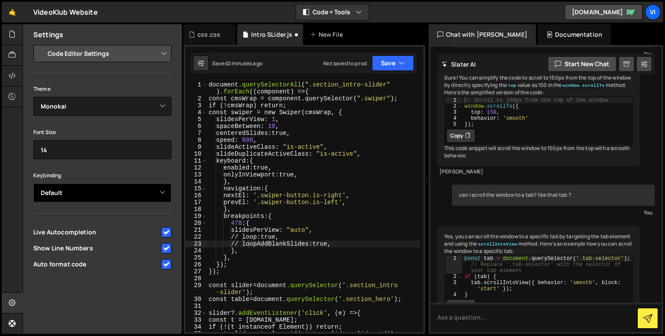
click at [97, 198] on select "Default Vim Emacs Sublime VSCode" at bounding box center [102, 193] width 138 height 19
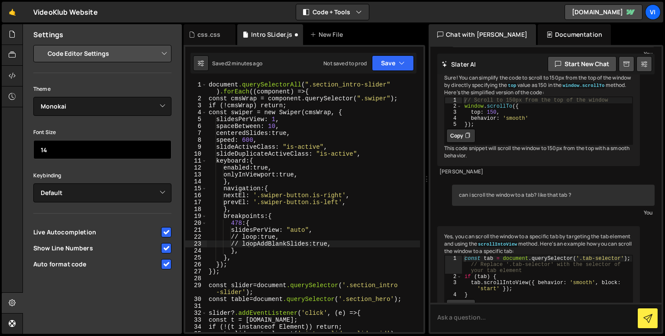
click at [97, 151] on input "14" at bounding box center [102, 149] width 138 height 19
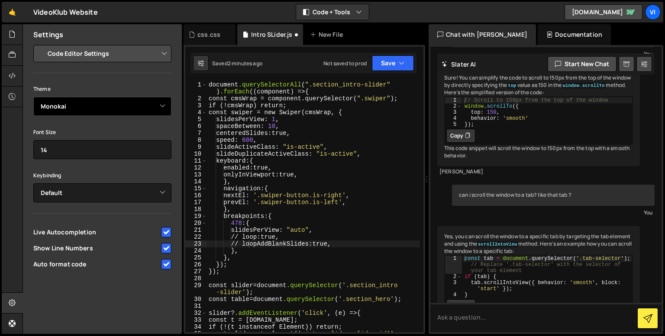
click at [99, 116] on select "Ambiance Chaos Clouds Midnight Dracula Cobalt Gruvbox Green on Black idle Finge…" at bounding box center [102, 106] width 138 height 19
click at [99, 108] on select "Ambiance Chaos Clouds Midnight Dracula Cobalt Gruvbox Green on Black idle Finge…" at bounding box center [102, 106] width 138 height 19
click at [113, 57] on select "Project Settings Code Editor Settings Chat Settings" at bounding box center [104, 53] width 127 height 19
select select "project"
click at [41, 44] on select "Project Settings Code Editor Settings Chat Settings" at bounding box center [104, 53] width 127 height 19
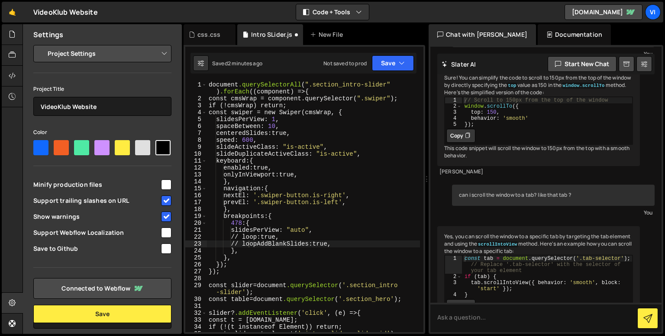
click at [110, 205] on span "Support trailing slashes on URL" at bounding box center [96, 201] width 126 height 9
checkbox input "false"
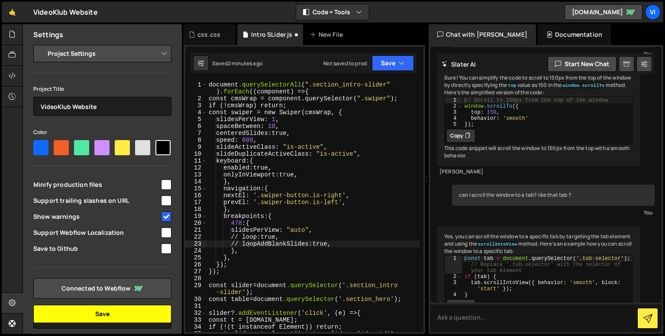
click at [94, 314] on button "Save" at bounding box center [102, 314] width 138 height 18
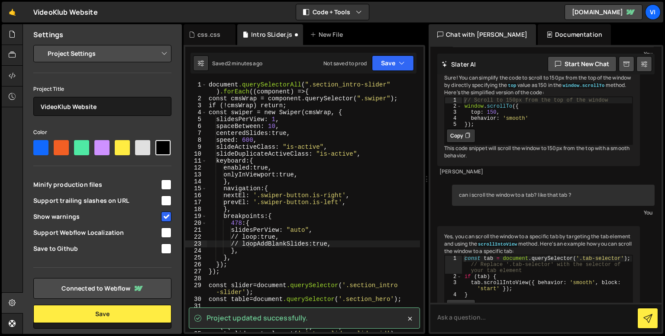
click at [89, 51] on select "Project Settings Code Editor Settings Chat Settings" at bounding box center [104, 53] width 127 height 19
click at [41, 44] on select "Project Settings Code Editor Settings Chat Settings" at bounding box center [104, 53] width 127 height 19
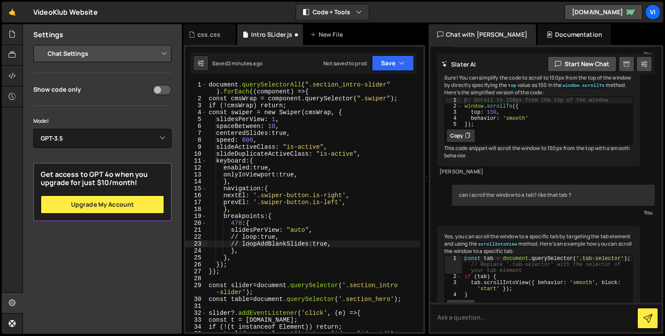
click at [81, 53] on select "Project Settings Code Editor Settings Chat Settings" at bounding box center [104, 53] width 127 height 19
click at [41, 44] on select "Project Settings Code Editor Settings Chat Settings" at bounding box center [104, 53] width 127 height 19
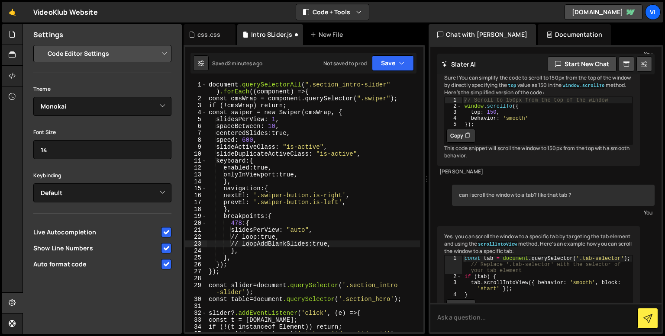
click at [74, 55] on select "Project Settings Code Editor Settings Chat Settings" at bounding box center [104, 53] width 127 height 19
select select "project"
click at [41, 44] on select "Project Settings Code Editor Settings Chat Settings" at bounding box center [104, 53] width 127 height 19
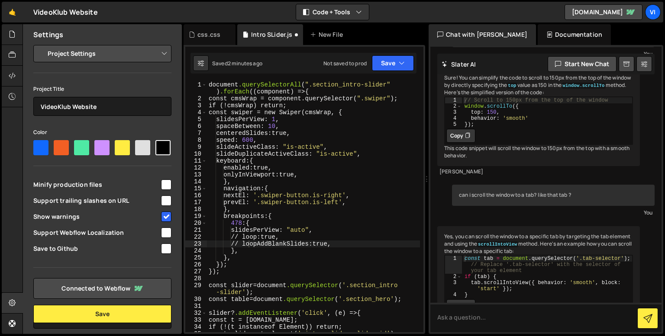
click at [332, 190] on div "document .querySelectorAll ( " .section_intro-slider " ) .forEach (( component …" at bounding box center [313, 217] width 213 height 272
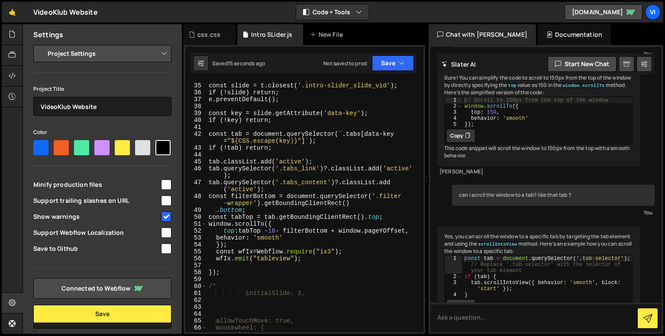
scroll to position [249, 0]
click at [285, 293] on div "const slide = t.closest( ' .intro-slider_slide_vid ' ) ; if (!slide) return ; e…" at bounding box center [313, 213] width 213 height 265
type textarea "initialSlide: 2,"
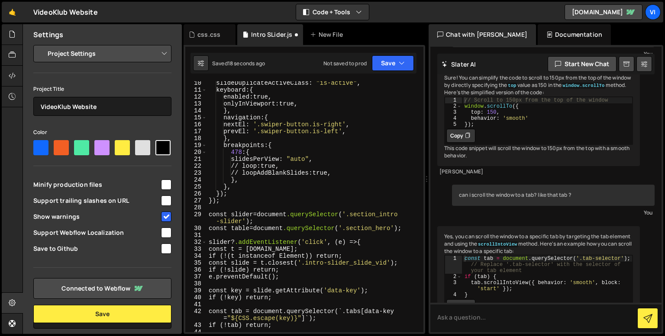
scroll to position [71, 0]
click at [338, 159] on div "slideDuplicateActiveClass : " is-active " , keyboard : { enabled : true, onlyIn…" at bounding box center [313, 212] width 213 height 265
type textarea "slidesPerView: "auto","
paste textarea
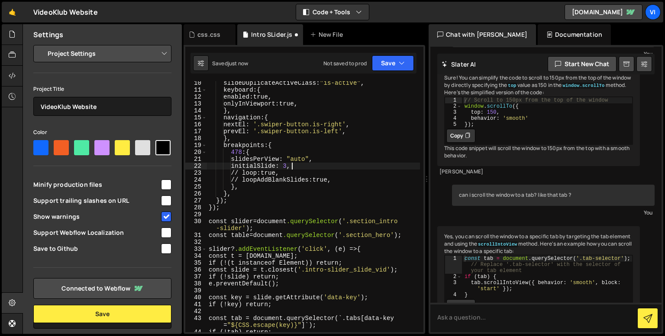
scroll to position [0, 6]
click at [385, 67] on button "Save" at bounding box center [393, 63] width 42 height 16
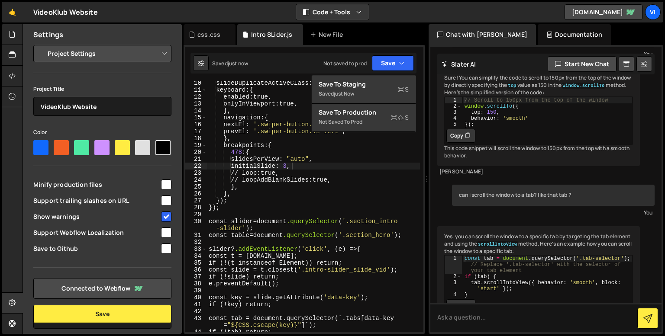
click at [351, 180] on div "slideDuplicateActiveClass : " is-active " , keyboard : { enabled : true, onlyIn…" at bounding box center [313, 212] width 213 height 265
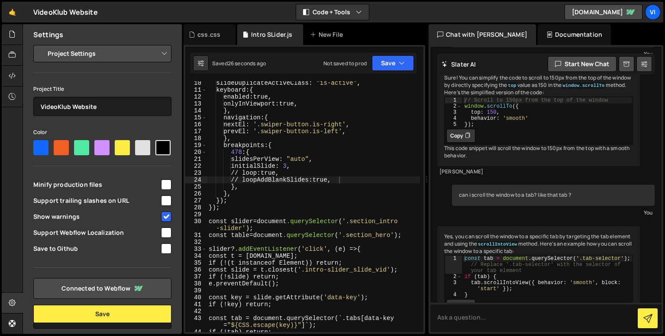
click at [240, 165] on div "slideDuplicateActiveClass : " is-active " , keyboard : { enabled : true, onlyIn…" at bounding box center [313, 212] width 213 height 265
click at [247, 170] on div "slideDuplicateActiveClass : " is-active " , keyboard : { enabled : true, onlyIn…" at bounding box center [313, 212] width 213 height 265
click at [248, 179] on div "slideDuplicateActiveClass : " is-active " , keyboard : { enabled : true, onlyIn…" at bounding box center [313, 212] width 213 height 265
click at [304, 157] on div "slideDuplicateActiveClass : " is-active " , keyboard : { enabled : true, onlyIn…" at bounding box center [313, 212] width 213 height 265
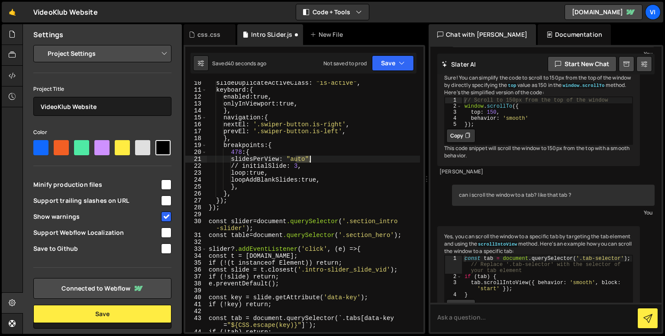
click at [304, 157] on div "slideDuplicateActiveClass : " is-active " , keyboard : { enabled : true, onlyIn…" at bounding box center [313, 212] width 213 height 265
click at [275, 185] on div "slideDuplicateActiveClass : " is-active " , keyboard : { enabled : true, onlyIn…" at bounding box center [313, 212] width 213 height 265
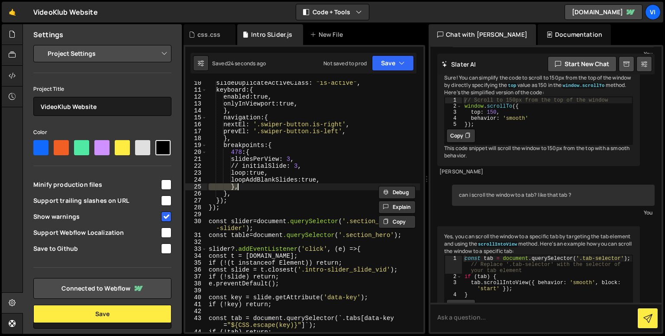
scroll to position [0, 1]
click at [275, 185] on div "slideDuplicateActiveClass : " is-active " , keyboard : { enabled : true, onlyIn…" at bounding box center [313, 212] width 213 height 265
click at [272, 183] on div "slideDuplicateActiveClass : " is-active " , keyboard : { enabled : true, onlyIn…" at bounding box center [313, 212] width 213 height 265
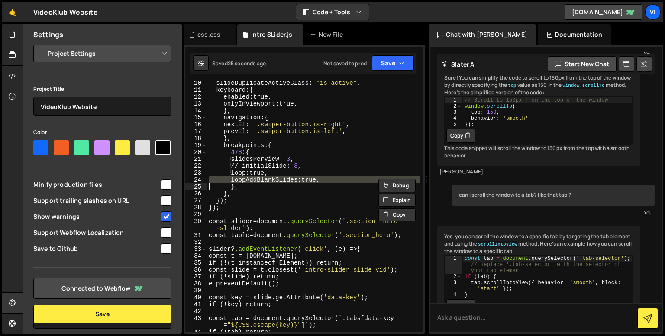
click at [272, 183] on div "slideDuplicateActiveClass : " is-active " , keyboard : { enabled : true, onlyIn…" at bounding box center [313, 212] width 213 height 265
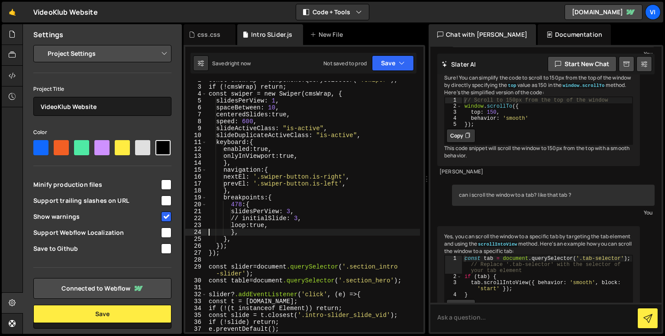
scroll to position [0, 0]
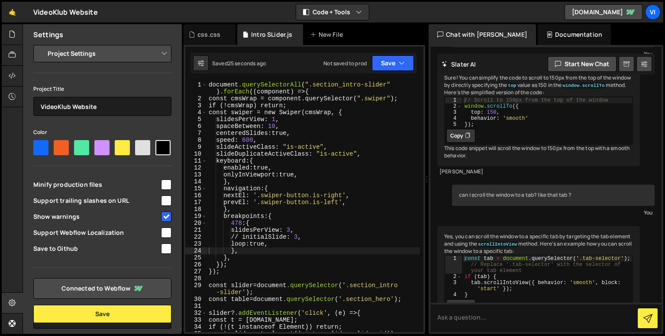
click at [298, 247] on div "document .querySelectorAll ( " .section_intro-slider " ) .forEach (( component …" at bounding box center [313, 217] width 213 height 272
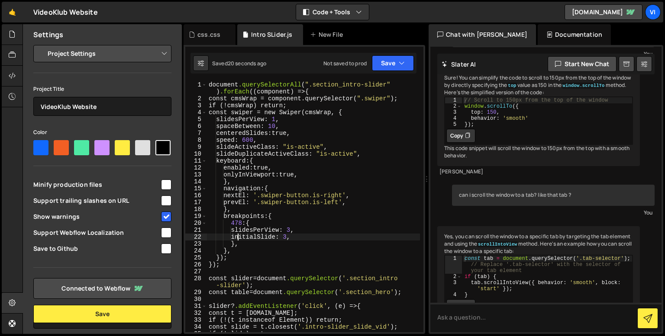
click at [353, 157] on div "document .querySelectorAll ( " .section_intro-slider " ) .forEach (( component …" at bounding box center [313, 217] width 213 height 272
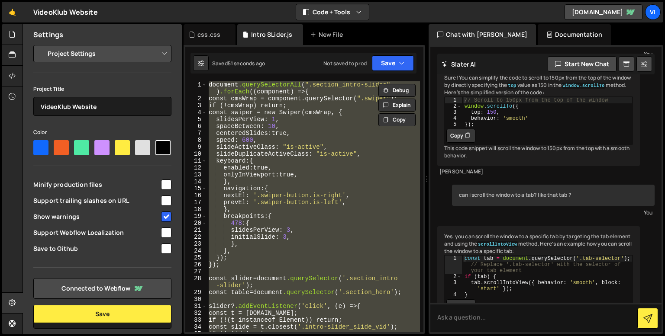
click at [240, 198] on div "document .querySelectorAll ( " .section_intro-slider " ) .forEach (( component …" at bounding box center [313, 217] width 213 height 272
type textarea "nextEl: '.swiper-button.is-right',"
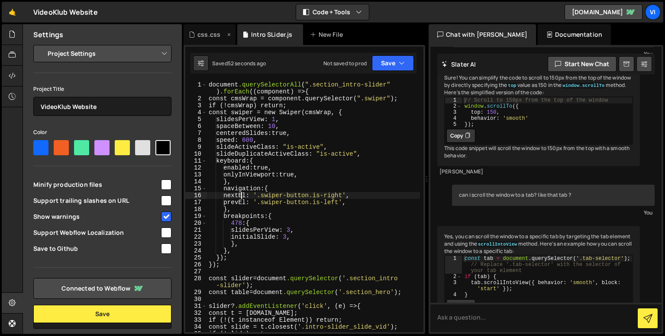
click at [209, 41] on div "css.css" at bounding box center [210, 34] width 52 height 21
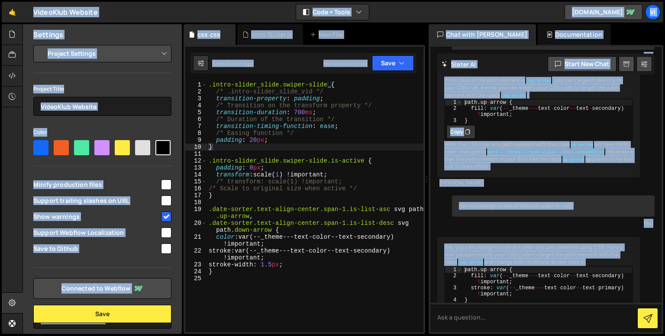
copy body "Lo Ipsumdol Sita Conse Adipisc Elitsed Doeius Temp in u lab... Etd mag aliquae …"
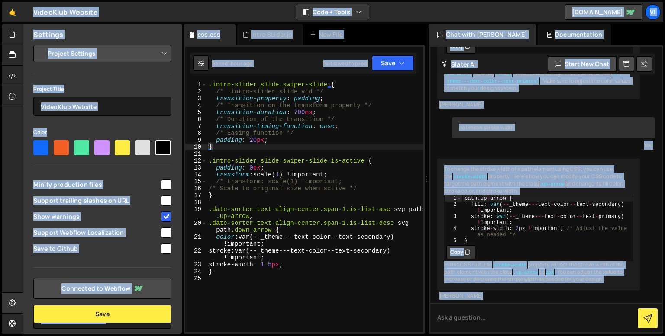
click at [243, 133] on div ".intro-slider_slide.swiper-slide { /* .intro-slider_slide_vid */ transition-pro…" at bounding box center [315, 213] width 217 height 265
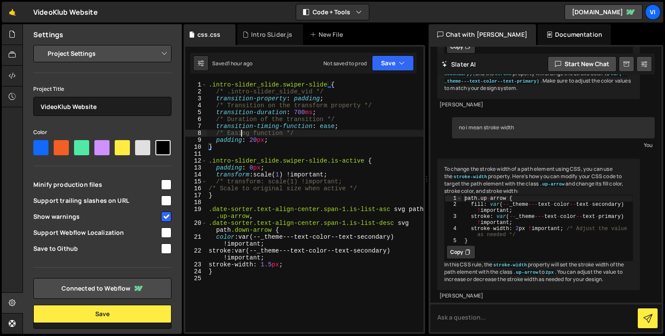
type textarea "}"
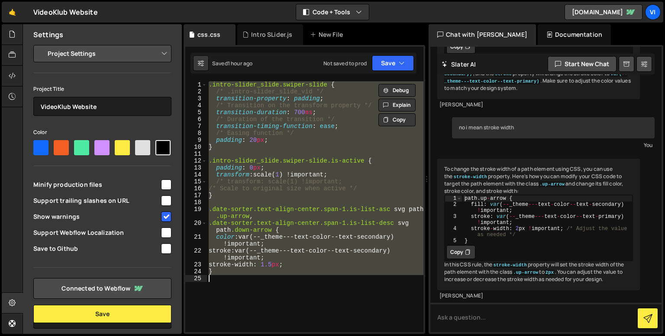
click at [262, 282] on div ".intro-slider_slide.swiper-slide { /* .intro-slider_slide_vid */ transition-pro…" at bounding box center [315, 213] width 217 height 265
